Goal: Go to known website: Access a specific website the user already knows

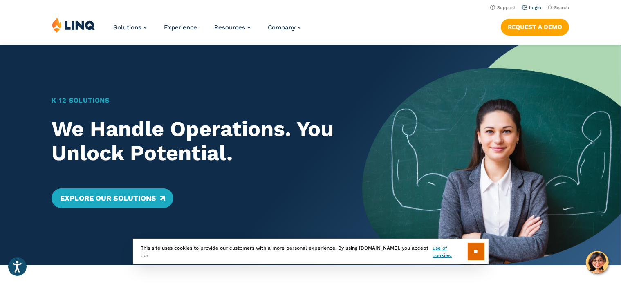
click at [536, 7] on link "Login" at bounding box center [531, 7] width 19 height 5
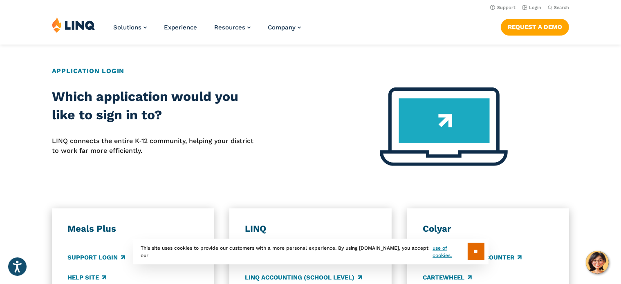
scroll to position [244, 0]
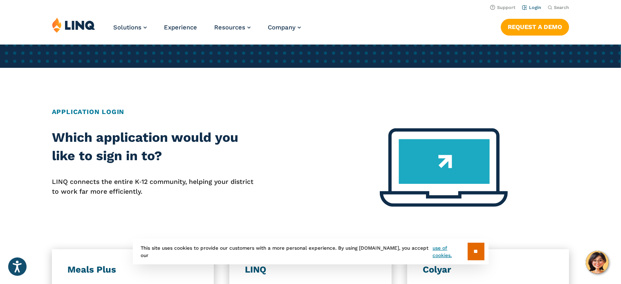
click at [534, 7] on link "Login" at bounding box center [531, 7] width 19 height 5
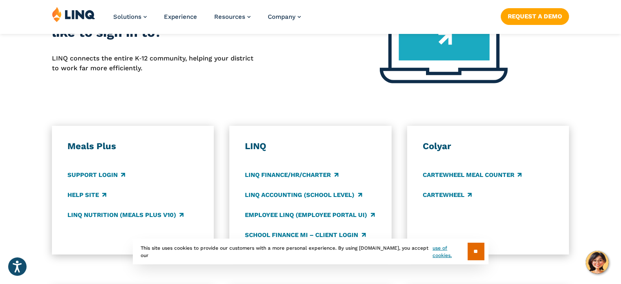
scroll to position [409, 0]
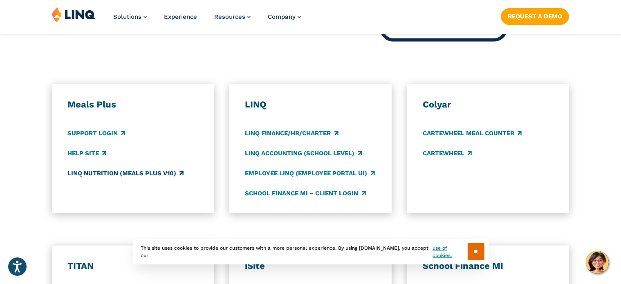
click at [133, 175] on link "LINQ Nutrition (Meals Plus v10)" at bounding box center [125, 173] width 116 height 9
